Goal: Task Accomplishment & Management: Use online tool/utility

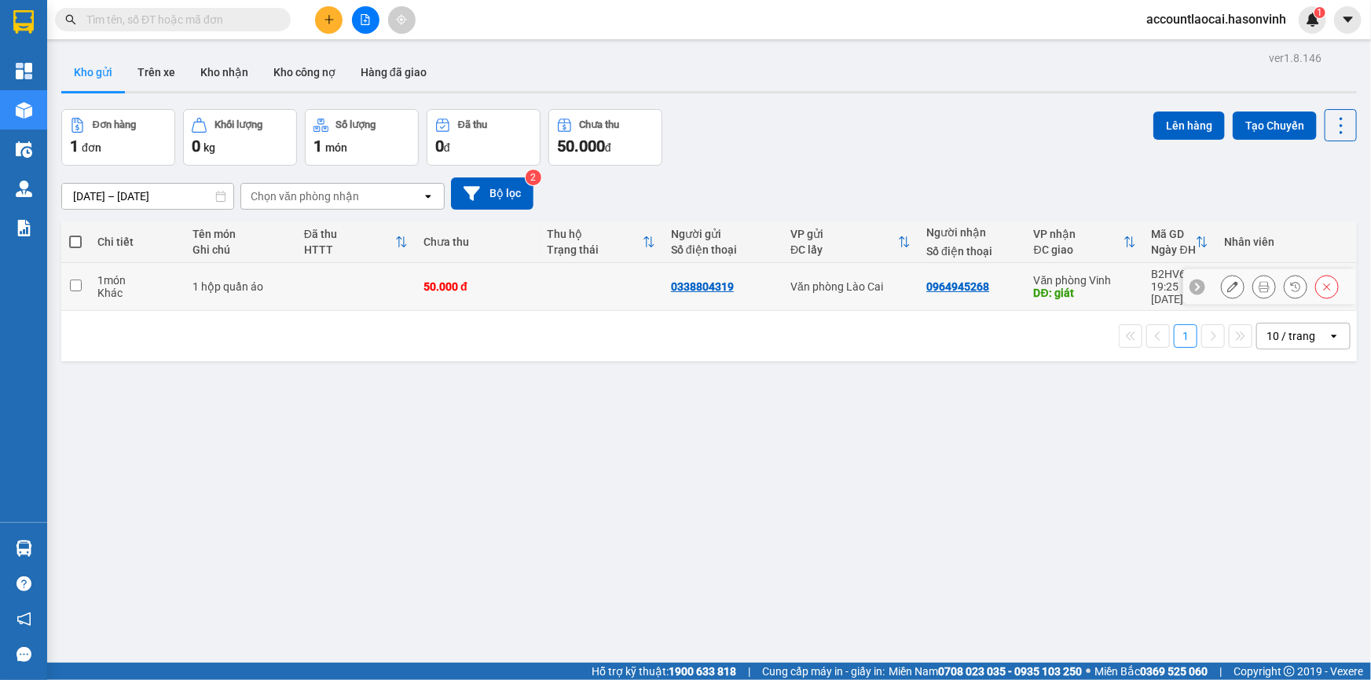
click at [78, 280] on input "checkbox" at bounding box center [76, 286] width 12 height 12
checkbox input "true"
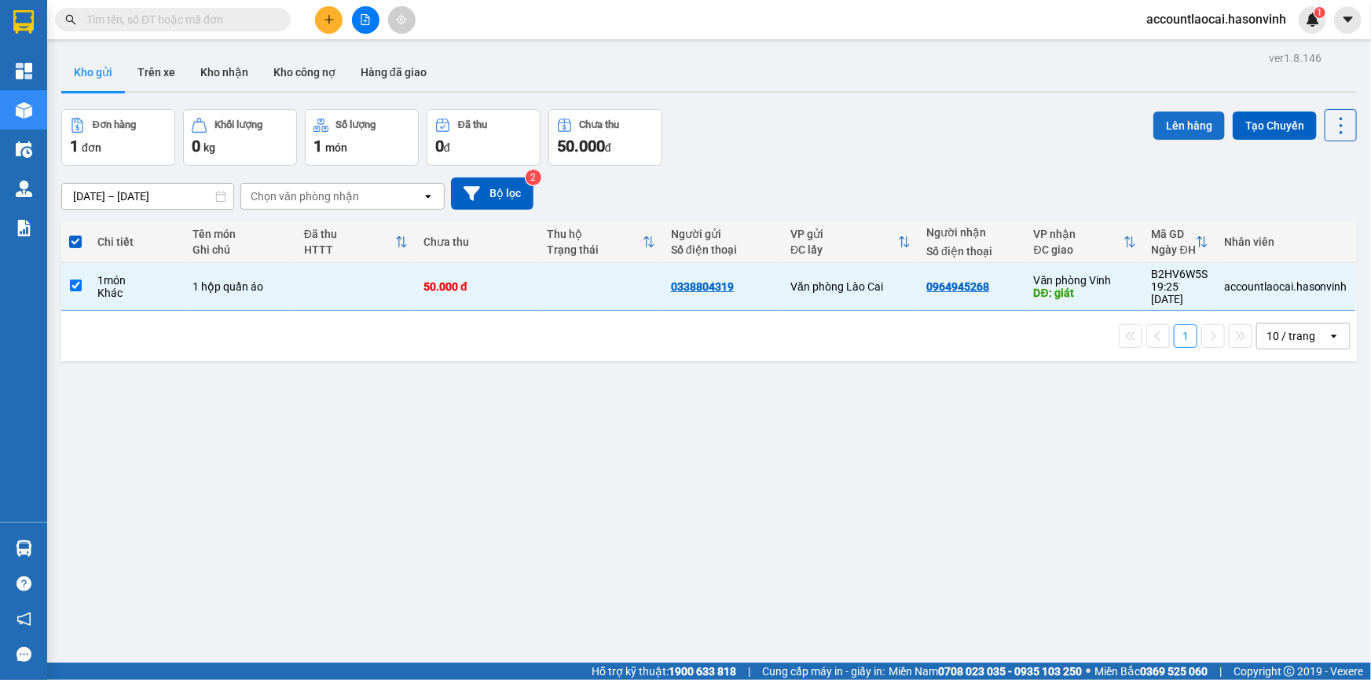
click at [1188, 124] on button "Lên hàng" at bounding box center [1188, 126] width 71 height 28
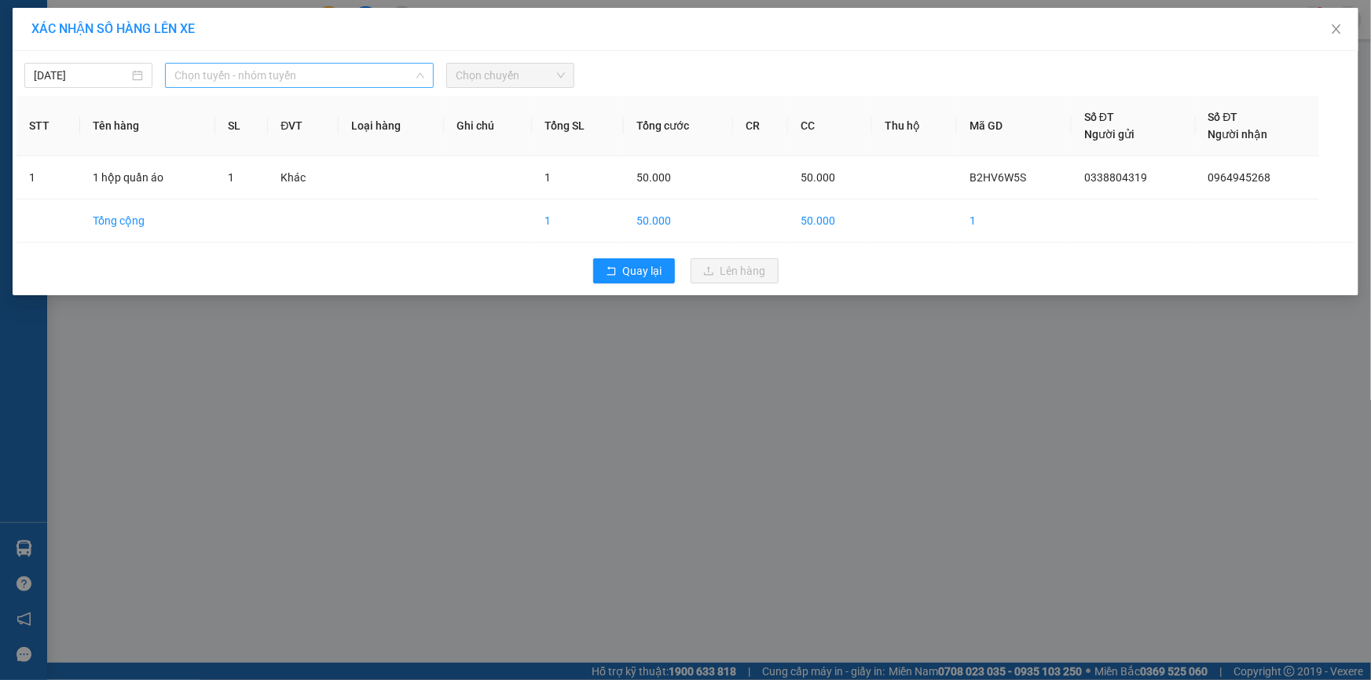
click at [206, 83] on span "Chọn tuyến - nhóm tuyến" at bounding box center [299, 76] width 250 height 24
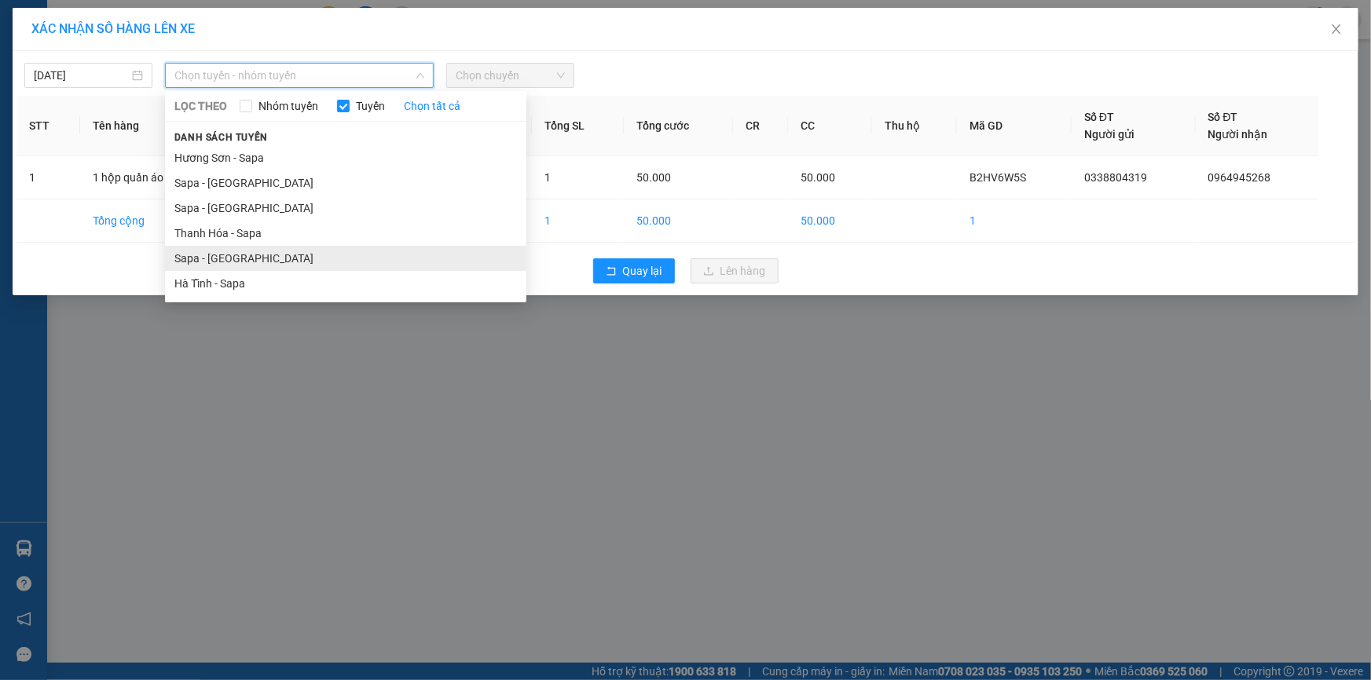
click at [200, 259] on li "Sapa - [GEOGRAPHIC_DATA]" at bounding box center [345, 258] width 361 height 25
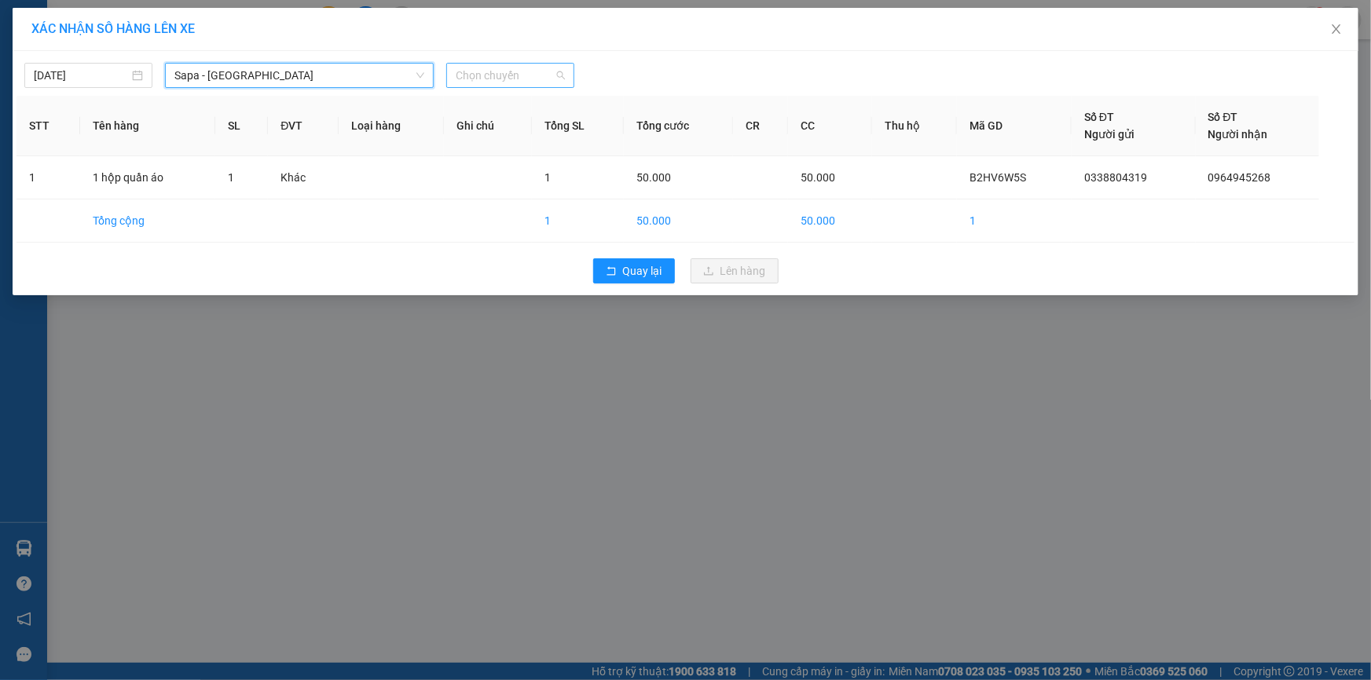
click at [537, 68] on span "Chọn chuyến" at bounding box center [510, 76] width 109 height 24
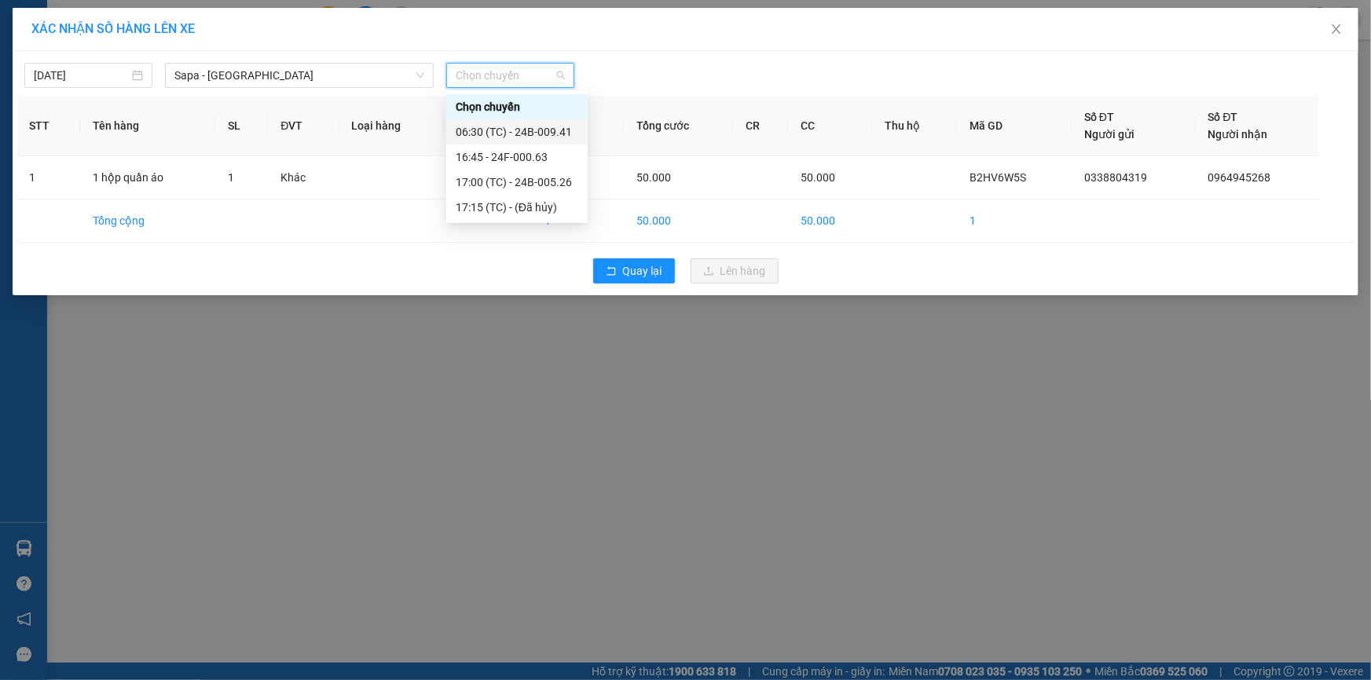
click at [532, 126] on div "06:30 (TC) - 24B-009.41" at bounding box center [517, 131] width 123 height 17
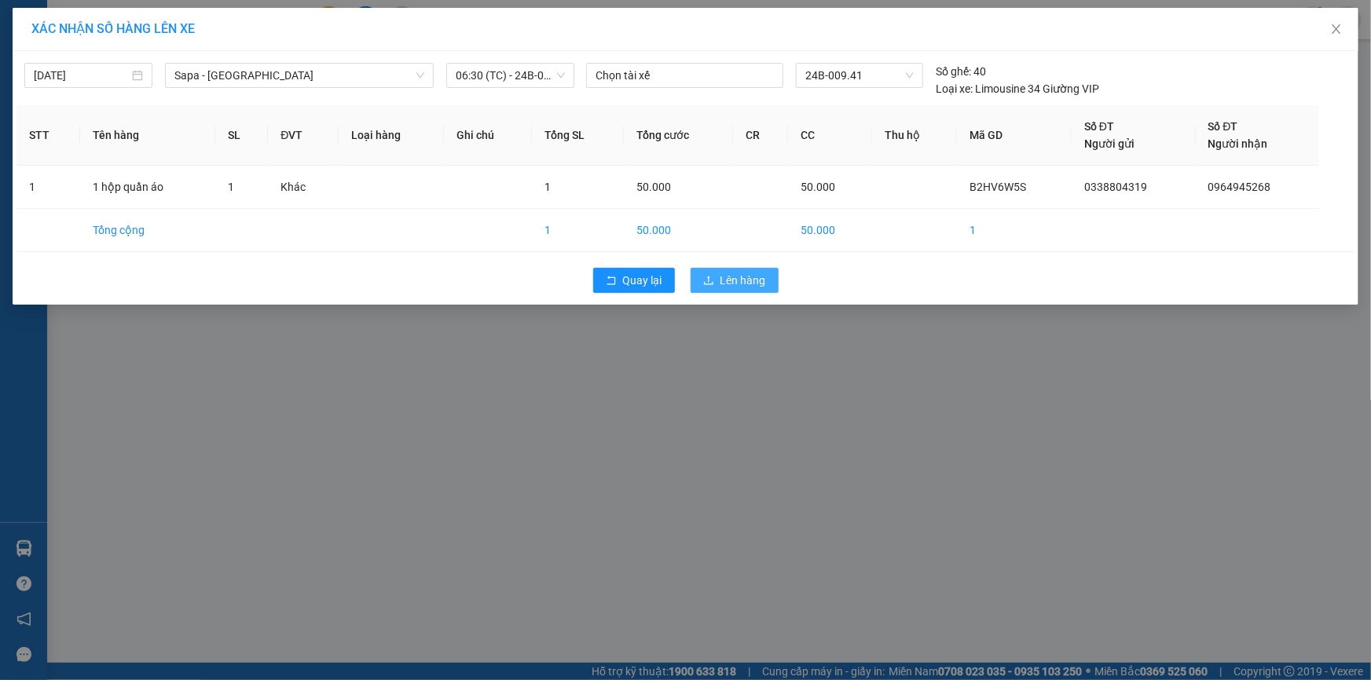
click at [714, 279] on button "Lên hàng" at bounding box center [734, 280] width 88 height 25
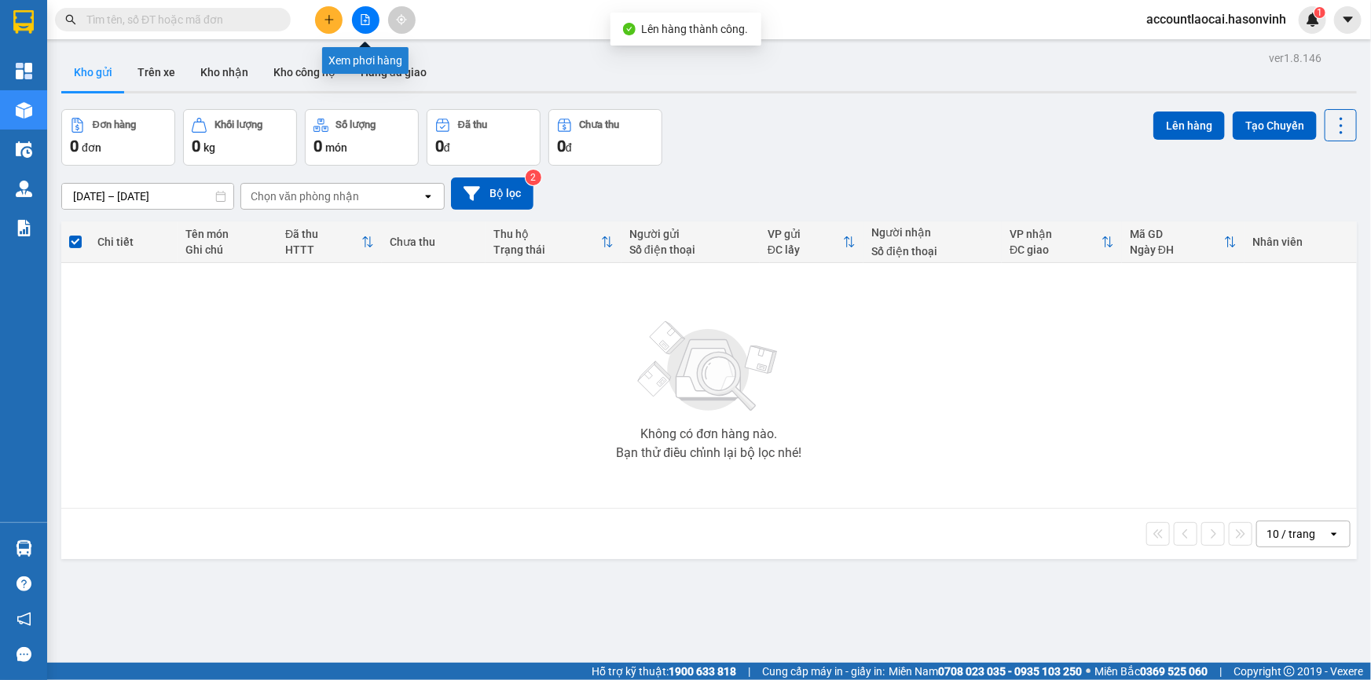
click at [369, 19] on icon "file-add" at bounding box center [365, 19] width 11 height 11
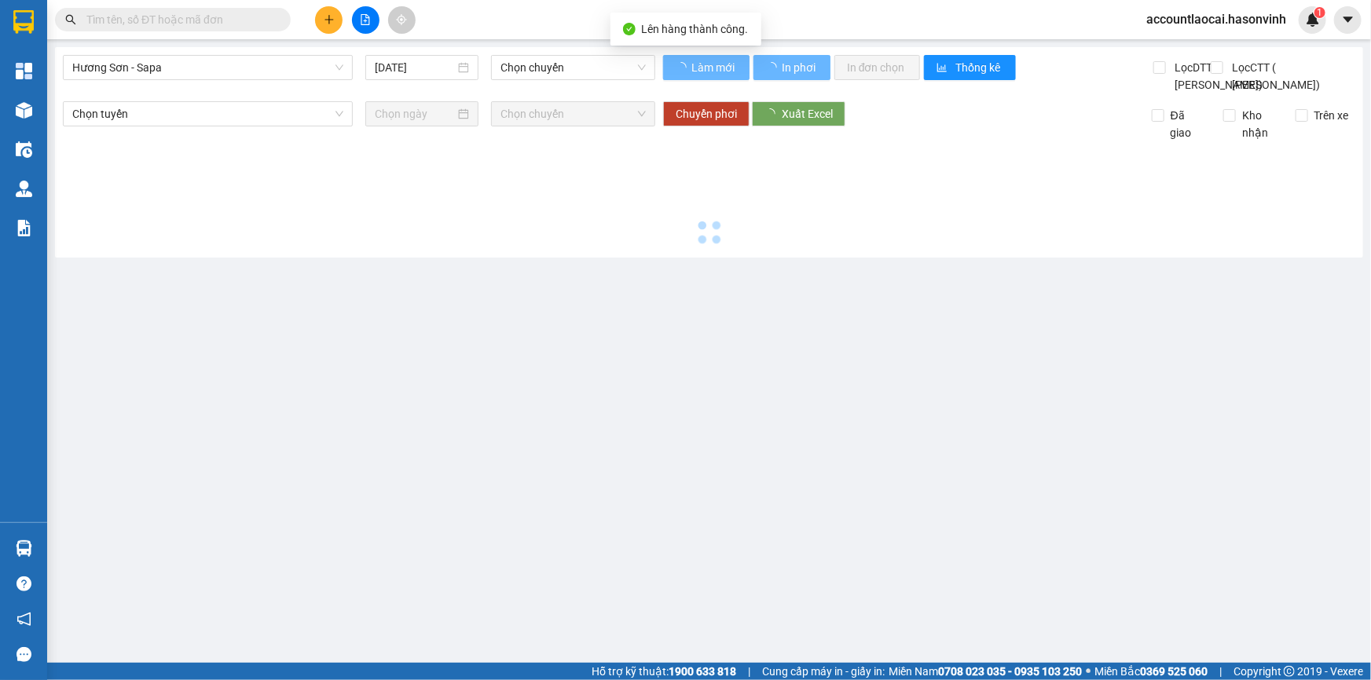
type input "[DATE]"
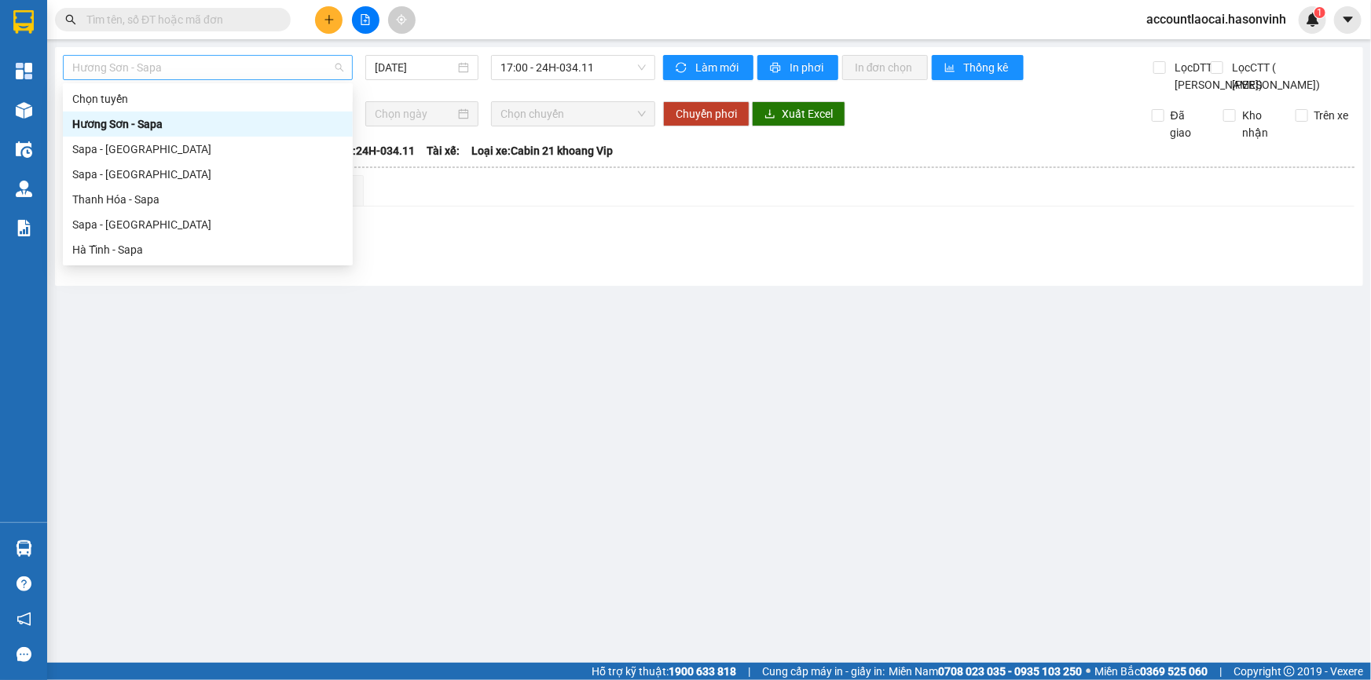
click at [241, 70] on span "Hương Sơn - Sapa" at bounding box center [207, 68] width 271 height 24
click at [123, 220] on div "Sapa - [GEOGRAPHIC_DATA]" at bounding box center [207, 224] width 271 height 17
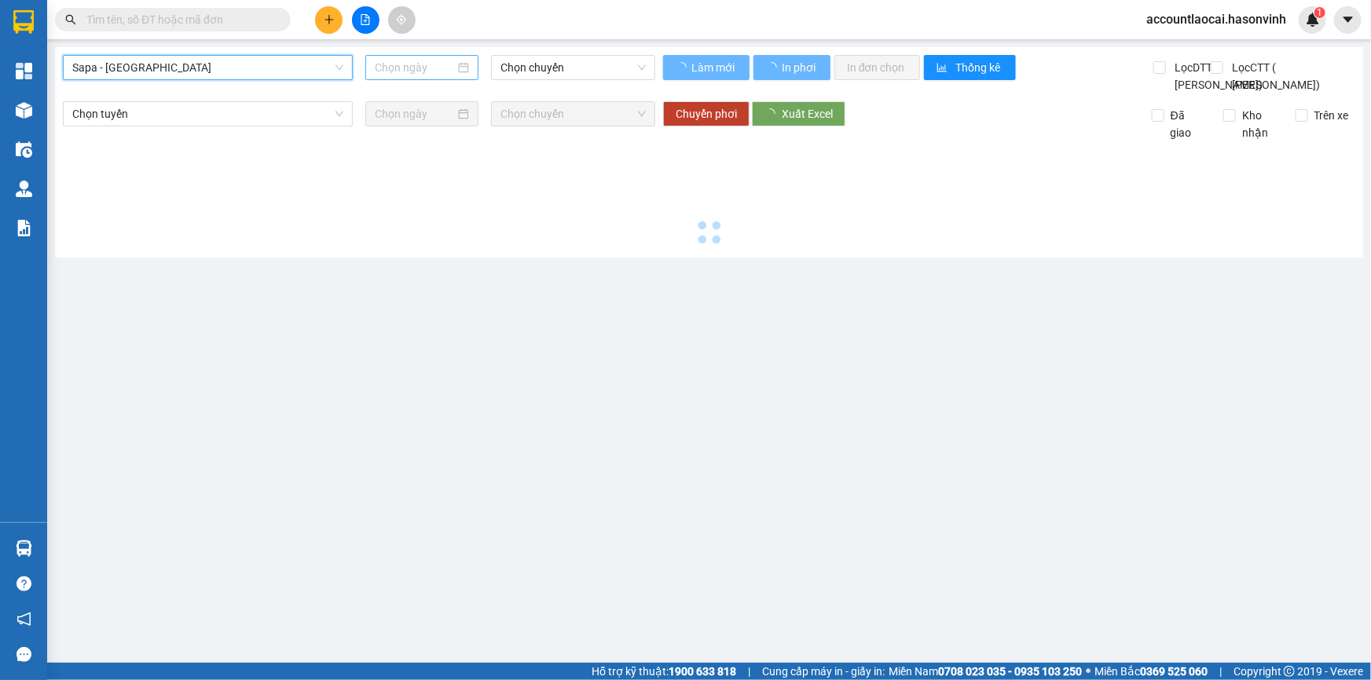
type input "[DATE]"
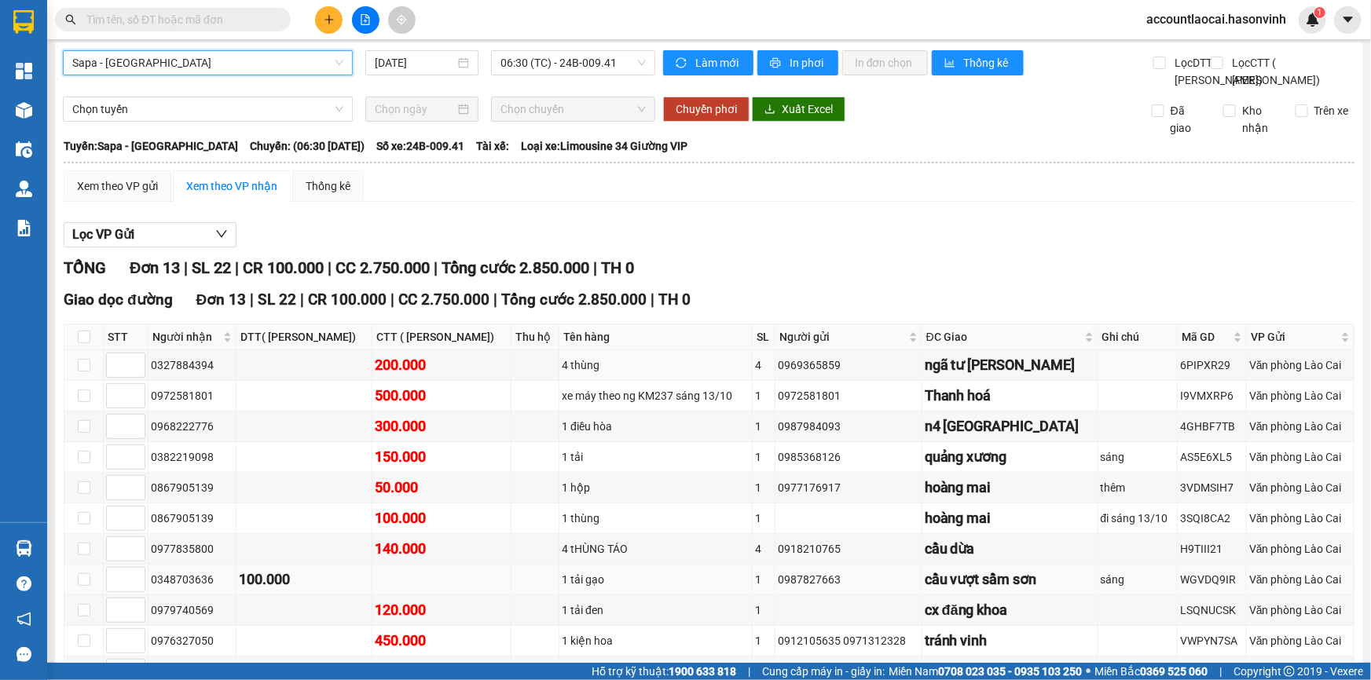
scroll to position [219, 0]
